Goal: Navigation & Orientation: Go to known website

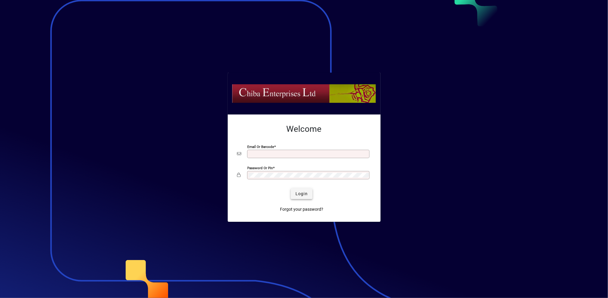
type input "**********"
click at [306, 194] on span "Login" at bounding box center [302, 194] width 12 height 6
